Goal: Book appointment/travel/reservation

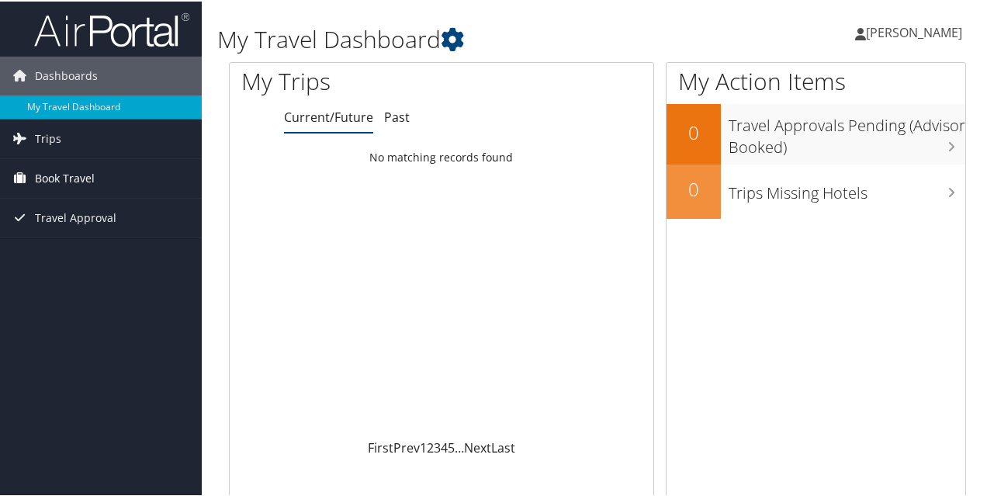
click at [79, 173] on span "Book Travel" at bounding box center [65, 177] width 60 height 39
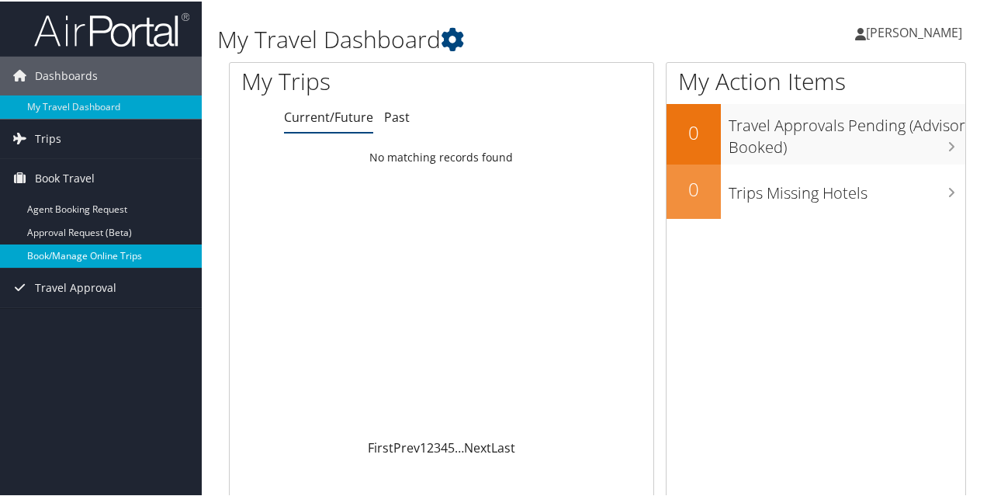
click at [73, 251] on link "Book/Manage Online Trips" at bounding box center [101, 254] width 202 height 23
click at [76, 251] on link "Book/Manage Online Trips" at bounding box center [101, 254] width 202 height 23
